Goal: Navigation & Orientation: Find specific page/section

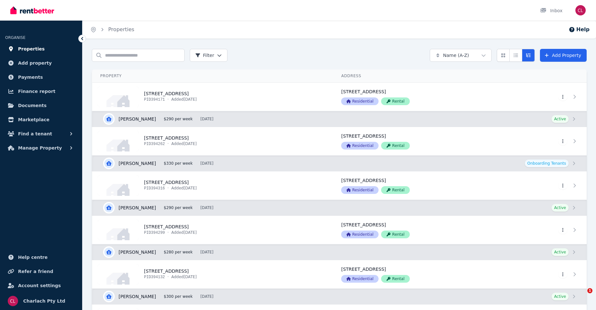
click at [30, 50] on span "Properties" at bounding box center [31, 49] width 27 height 8
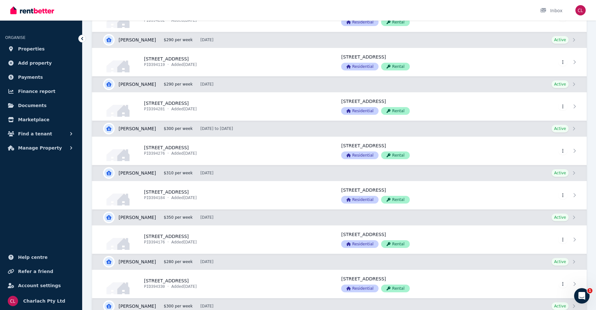
scroll to position [1224, 0]
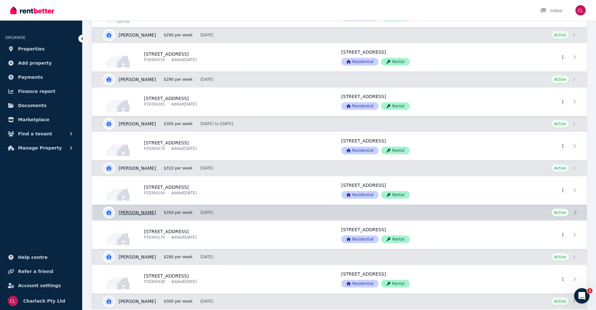
click at [130, 213] on link "View details for [PERSON_NAME]" at bounding box center [340, 212] width 494 height 15
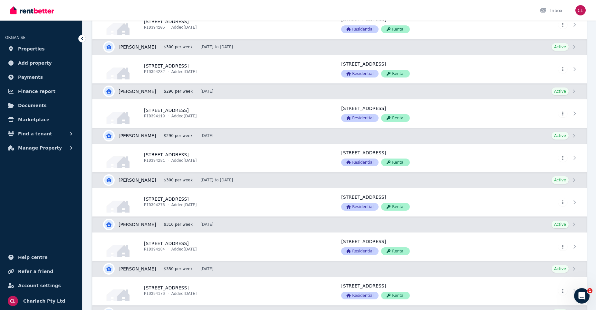
scroll to position [1192, 0]
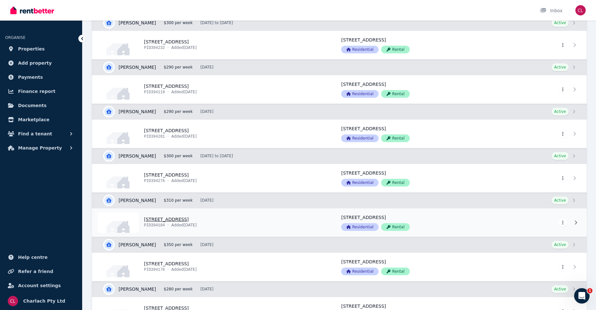
click at [178, 221] on link "View property details" at bounding box center [212, 223] width 241 height 28
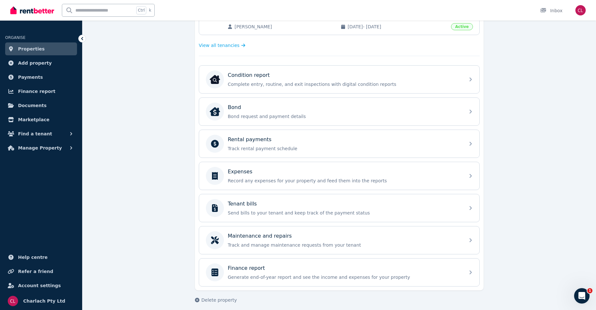
scroll to position [175, 0]
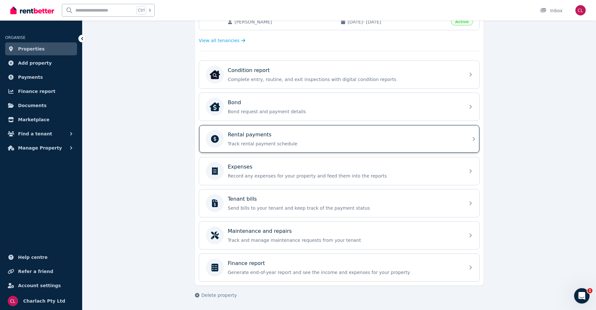
click at [293, 138] on div "Rental payments" at bounding box center [344, 135] width 233 height 8
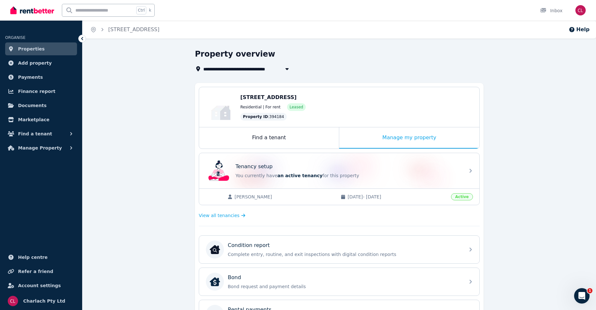
click at [29, 51] on span "Properties" at bounding box center [31, 49] width 27 height 8
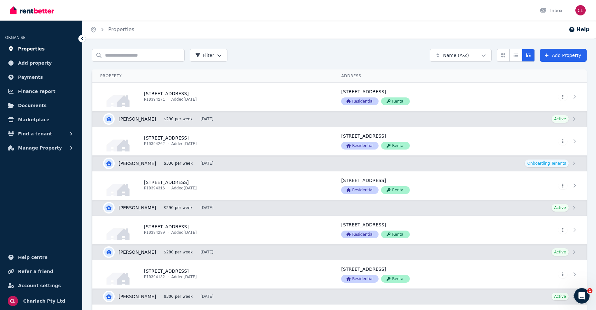
click at [37, 50] on span "Properties" at bounding box center [31, 49] width 27 height 8
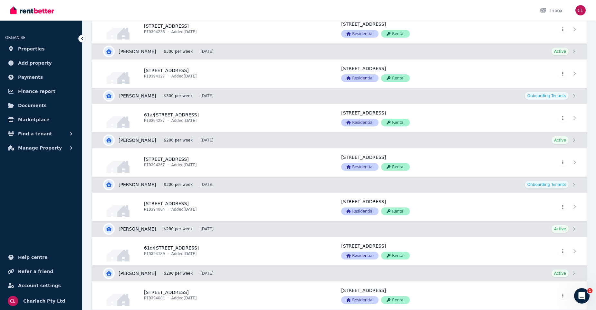
scroll to position [322, 0]
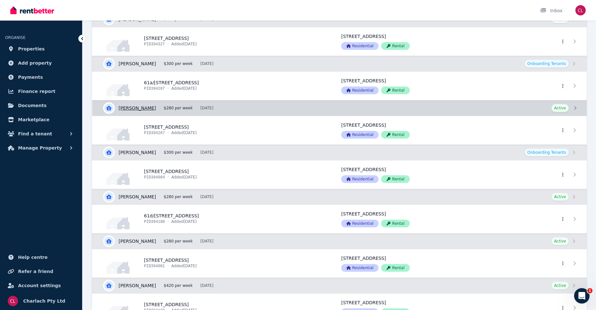
click at [144, 106] on link "View details for [PERSON_NAME]" at bounding box center [340, 107] width 494 height 15
